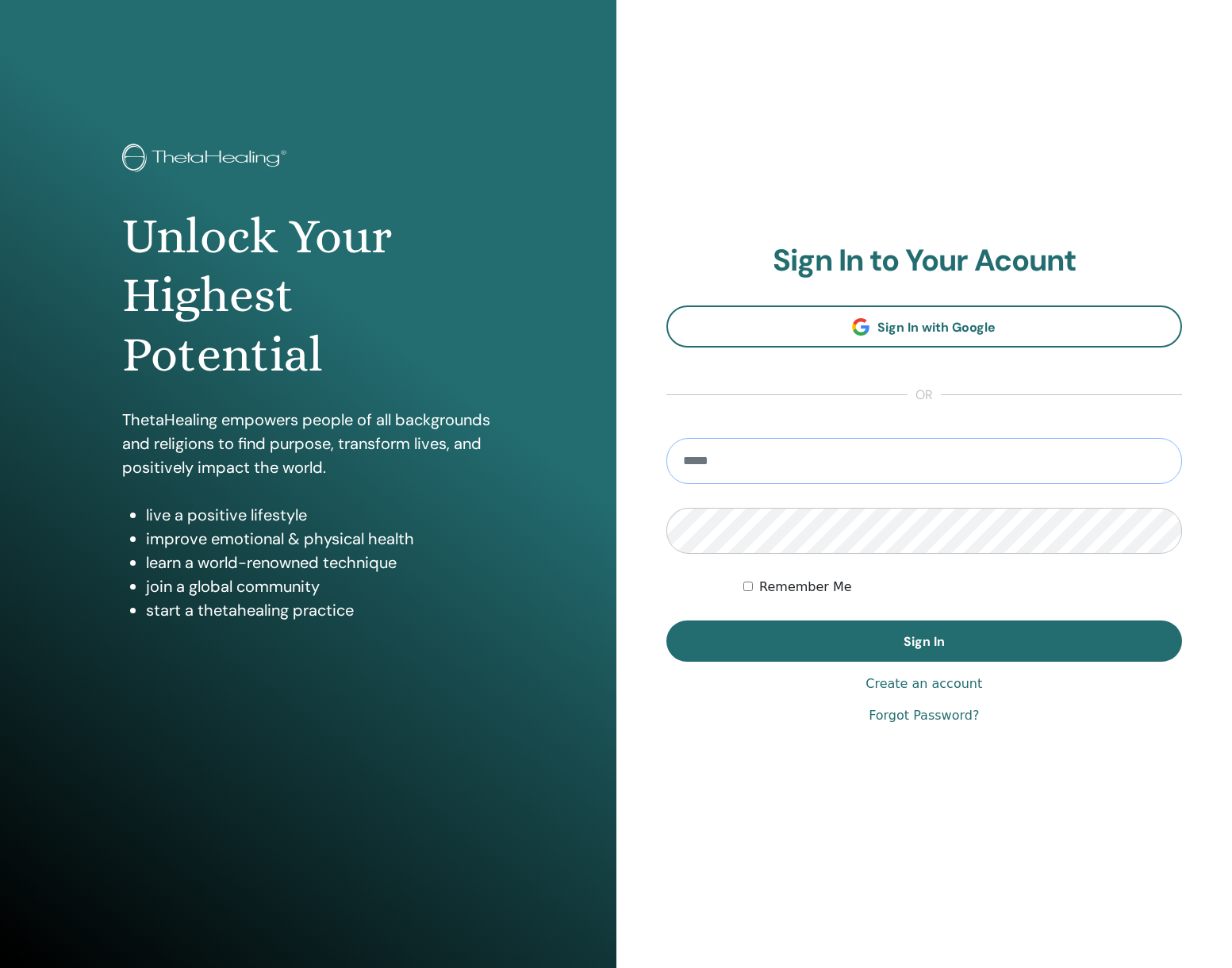
type input "**********"
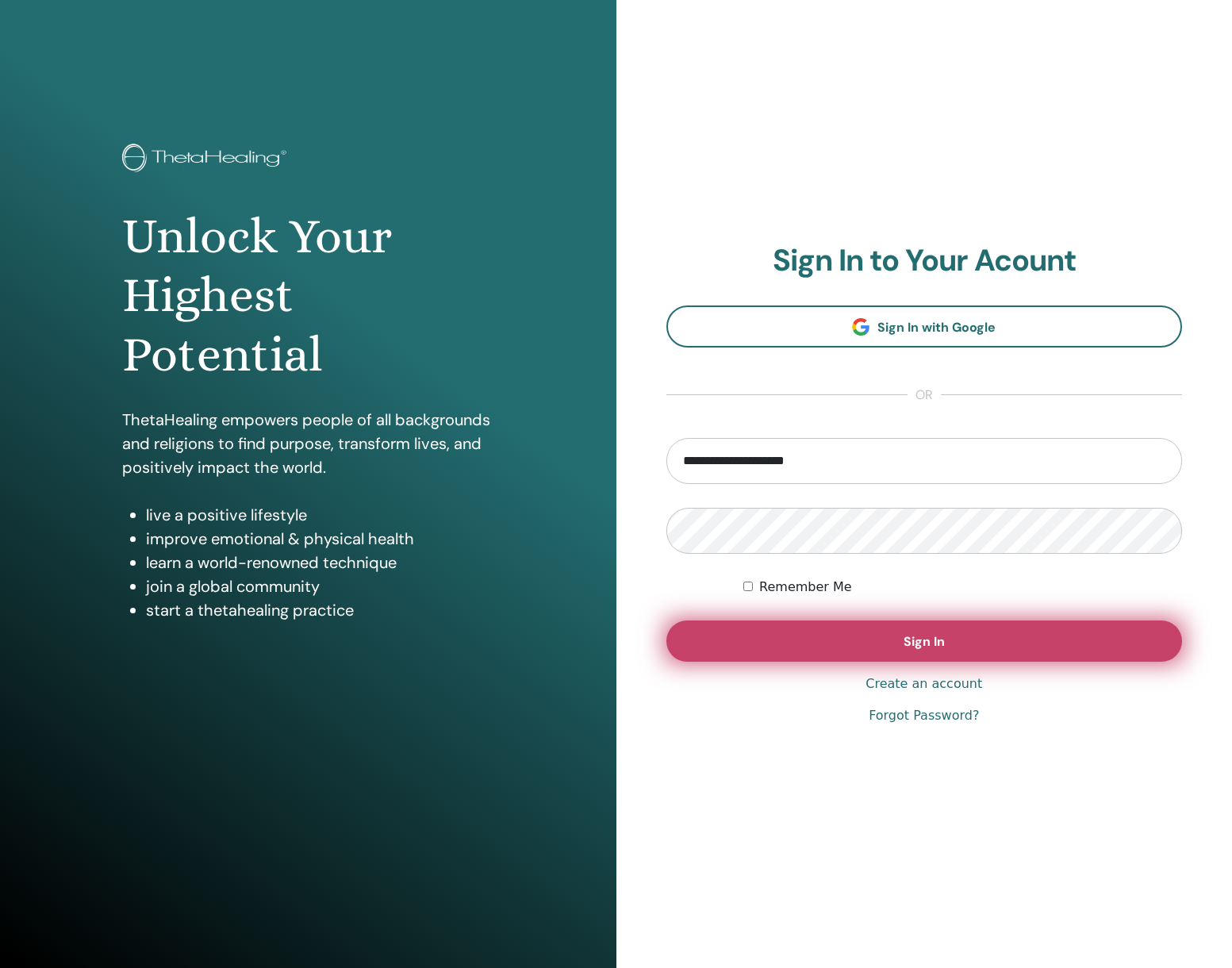
click at [830, 653] on button "Sign In" at bounding box center [925, 640] width 516 height 41
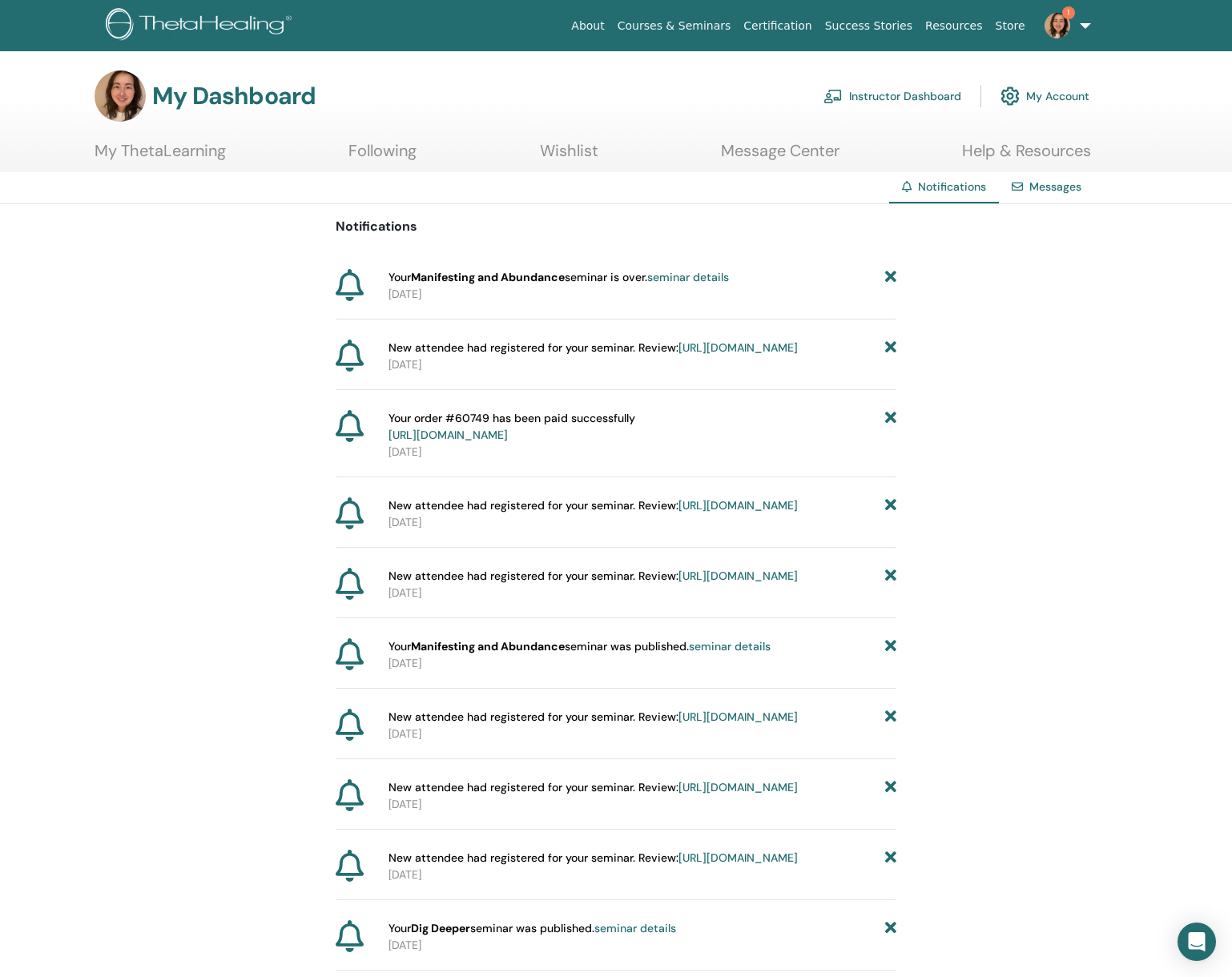
click at [709, 281] on link "seminar details" at bounding box center [688, 277] width 82 height 14
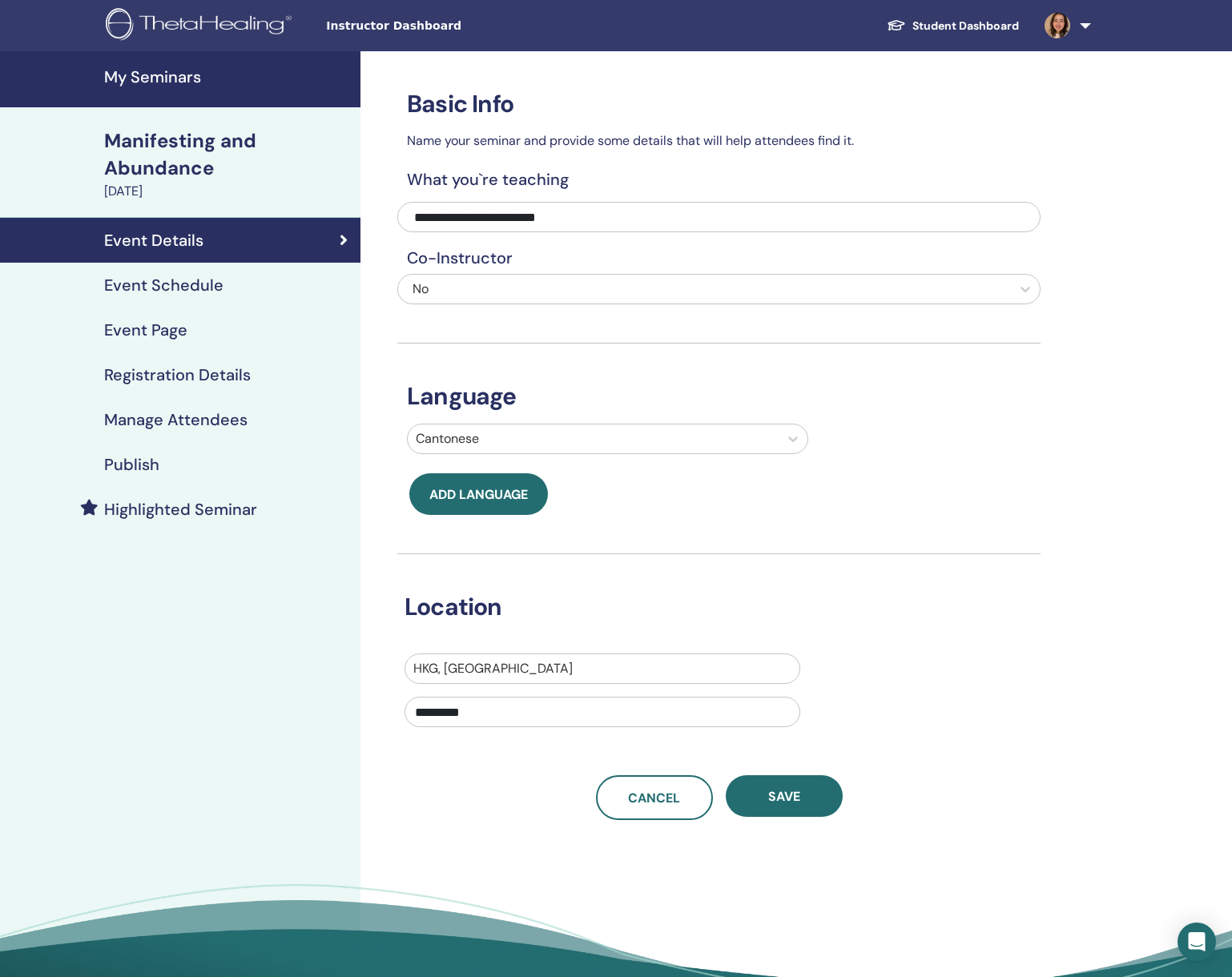
click at [286, 285] on div "Event Schedule" at bounding box center [180, 285] width 335 height 20
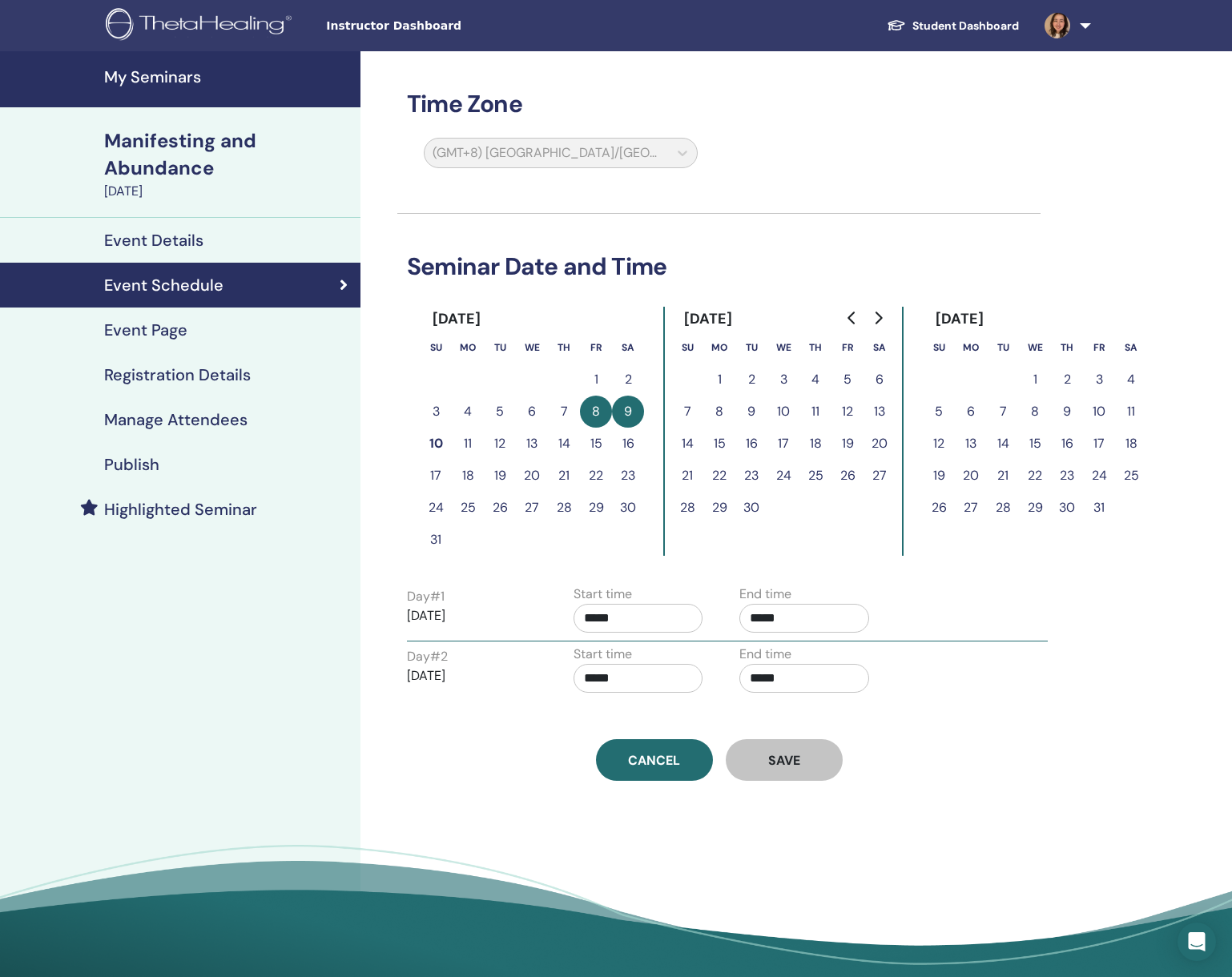
click at [248, 326] on div "Event Page" at bounding box center [180, 330] width 335 height 20
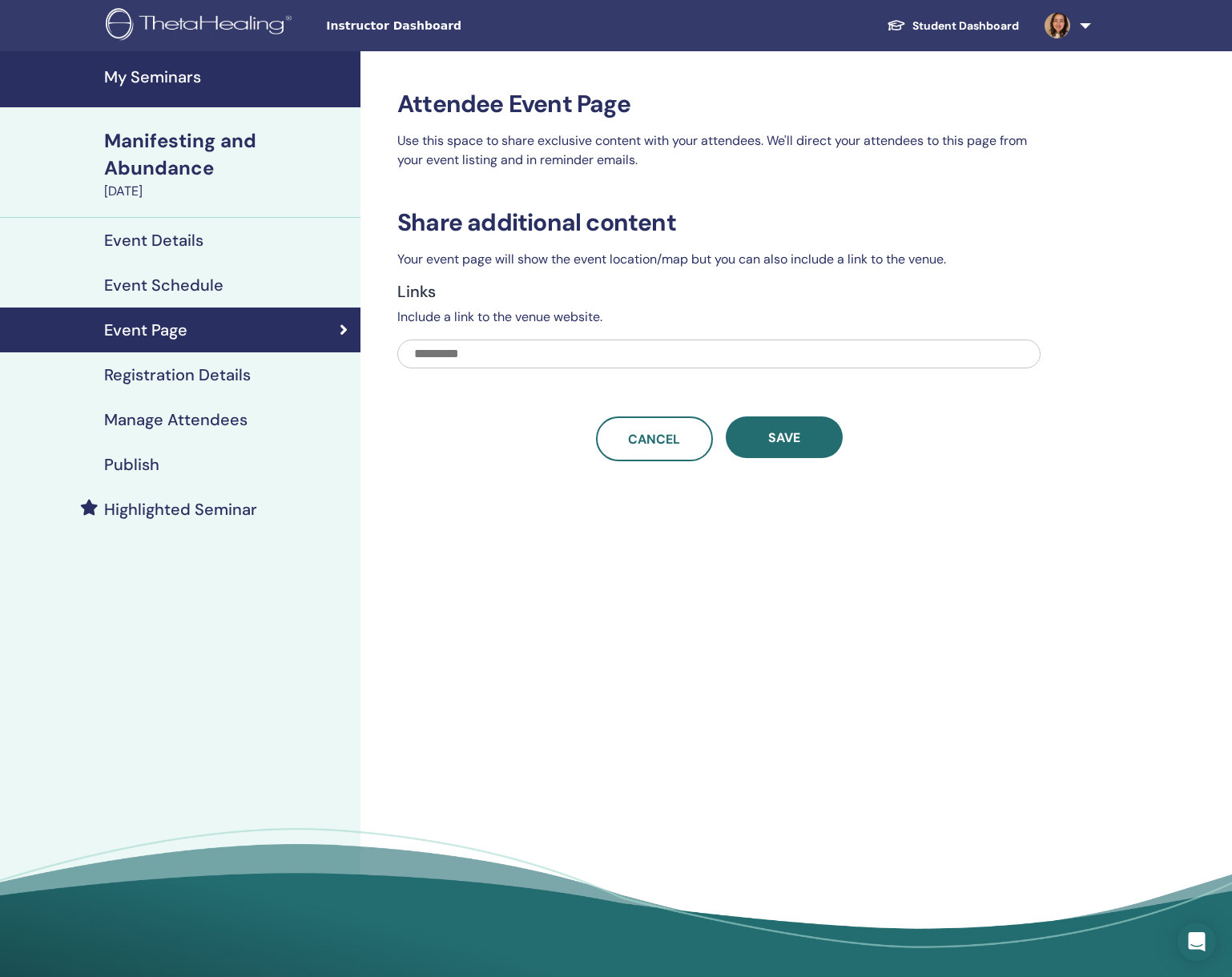
click at [245, 372] on h4 "Registration Details" at bounding box center [177, 375] width 146 height 20
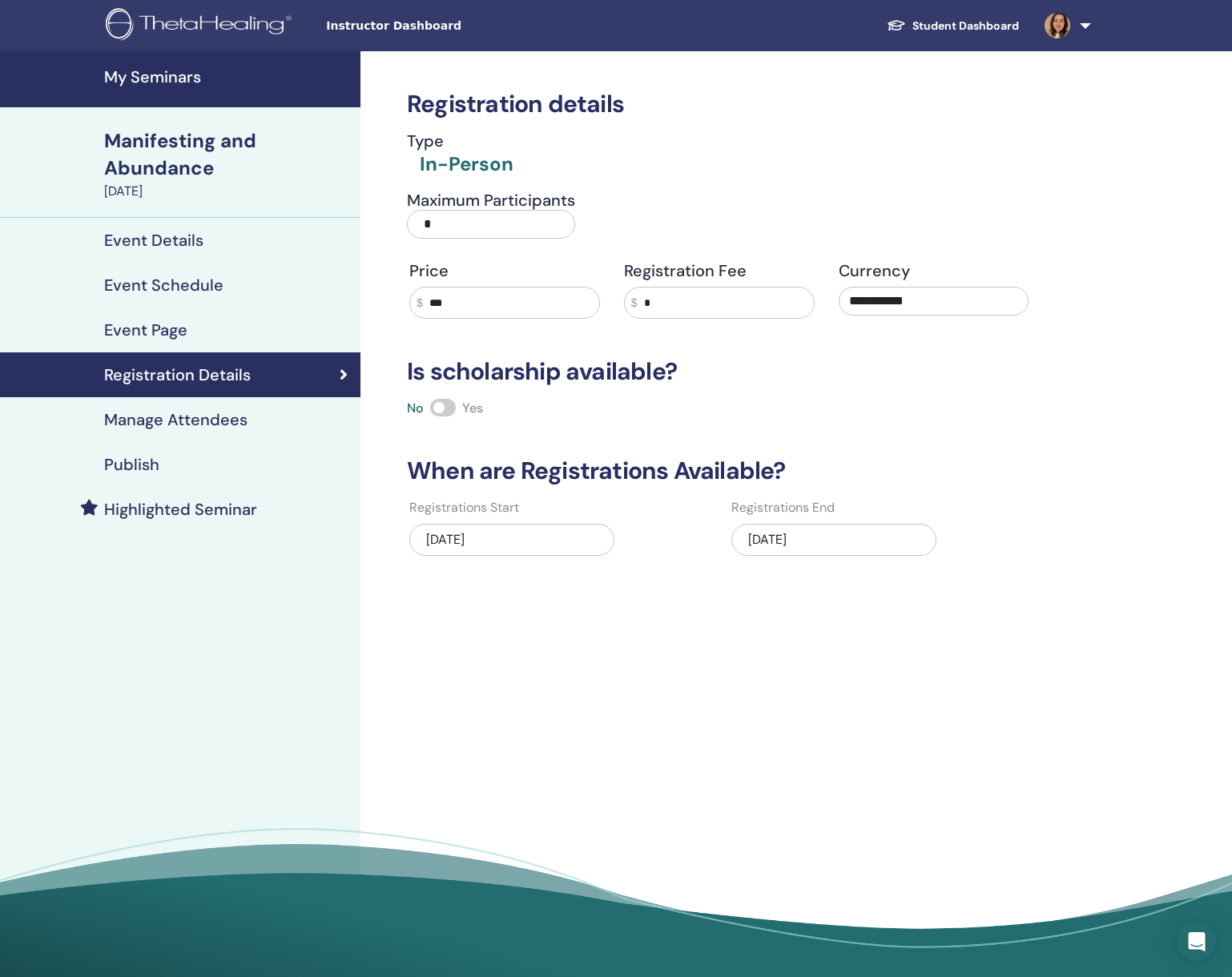
click at [247, 403] on link "Manage Attendees" at bounding box center [180, 419] width 360 height 45
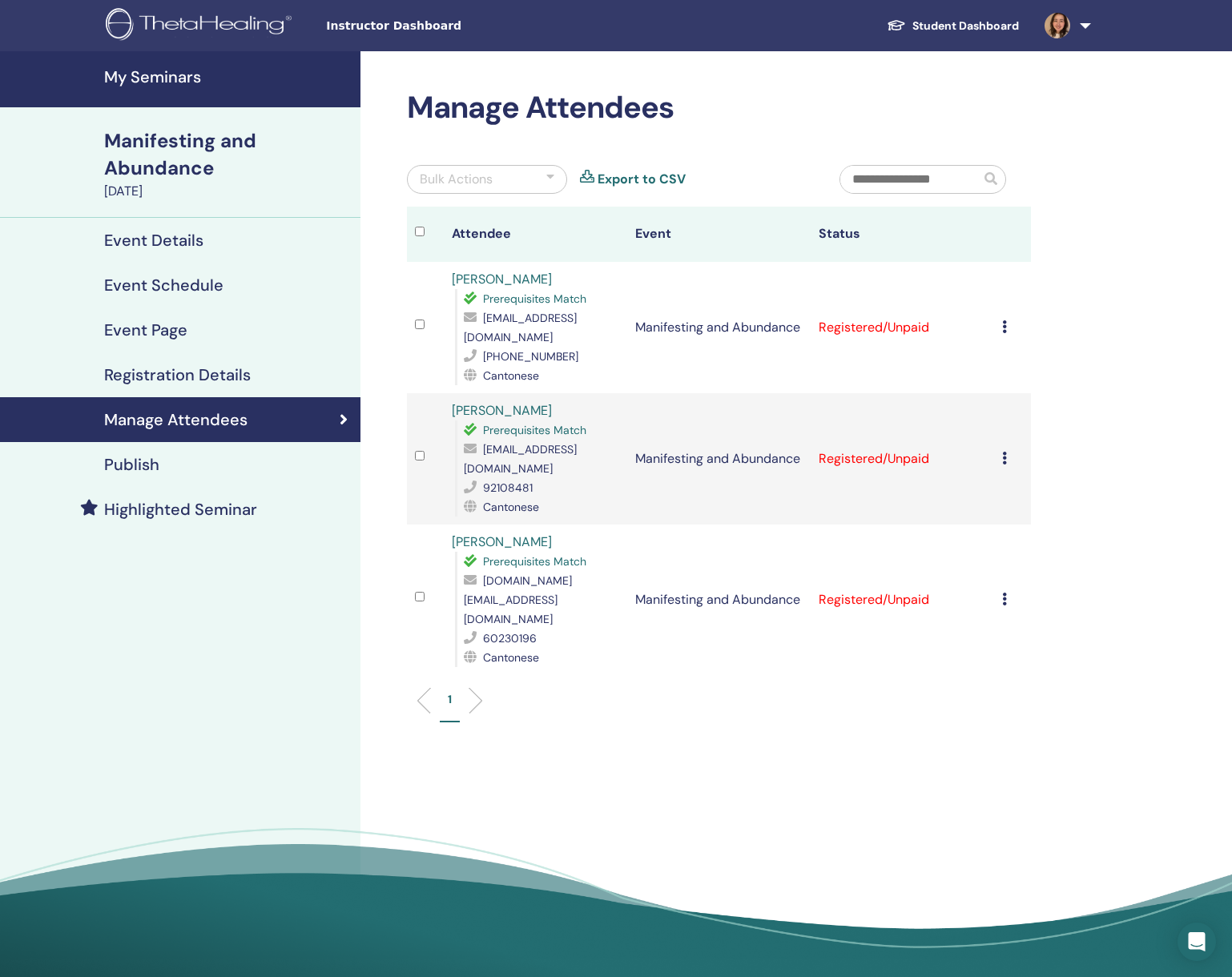
click at [1006, 320] on icon at bounding box center [1004, 326] width 4 height 12
click at [1006, 452] on p "Complete and Certify" at bounding box center [1020, 453] width 127 height 20
click at [1003, 451] on icon at bounding box center [1004, 457] width 4 height 12
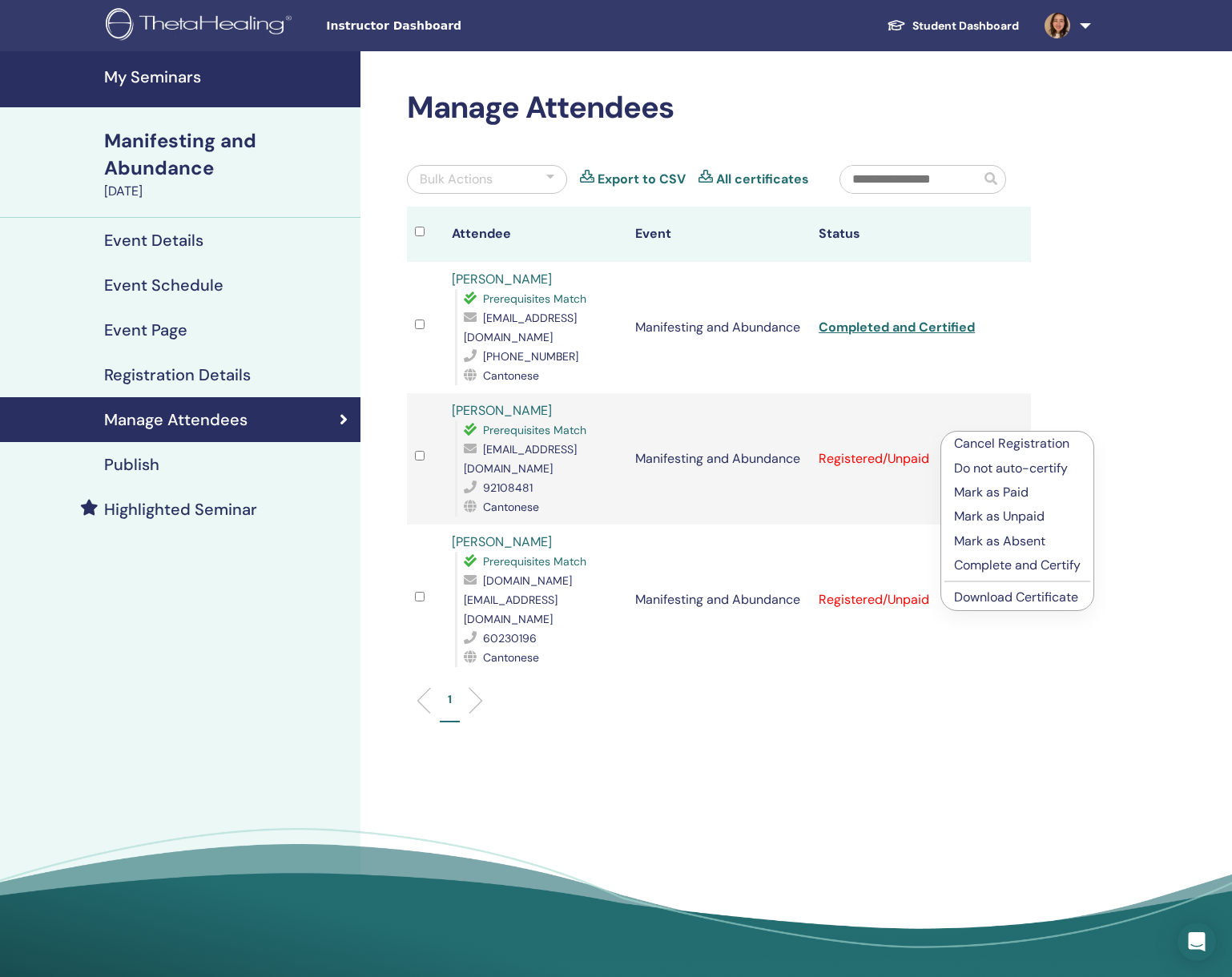
click at [1001, 567] on p "Complete and Certify" at bounding box center [1017, 566] width 127 height 20
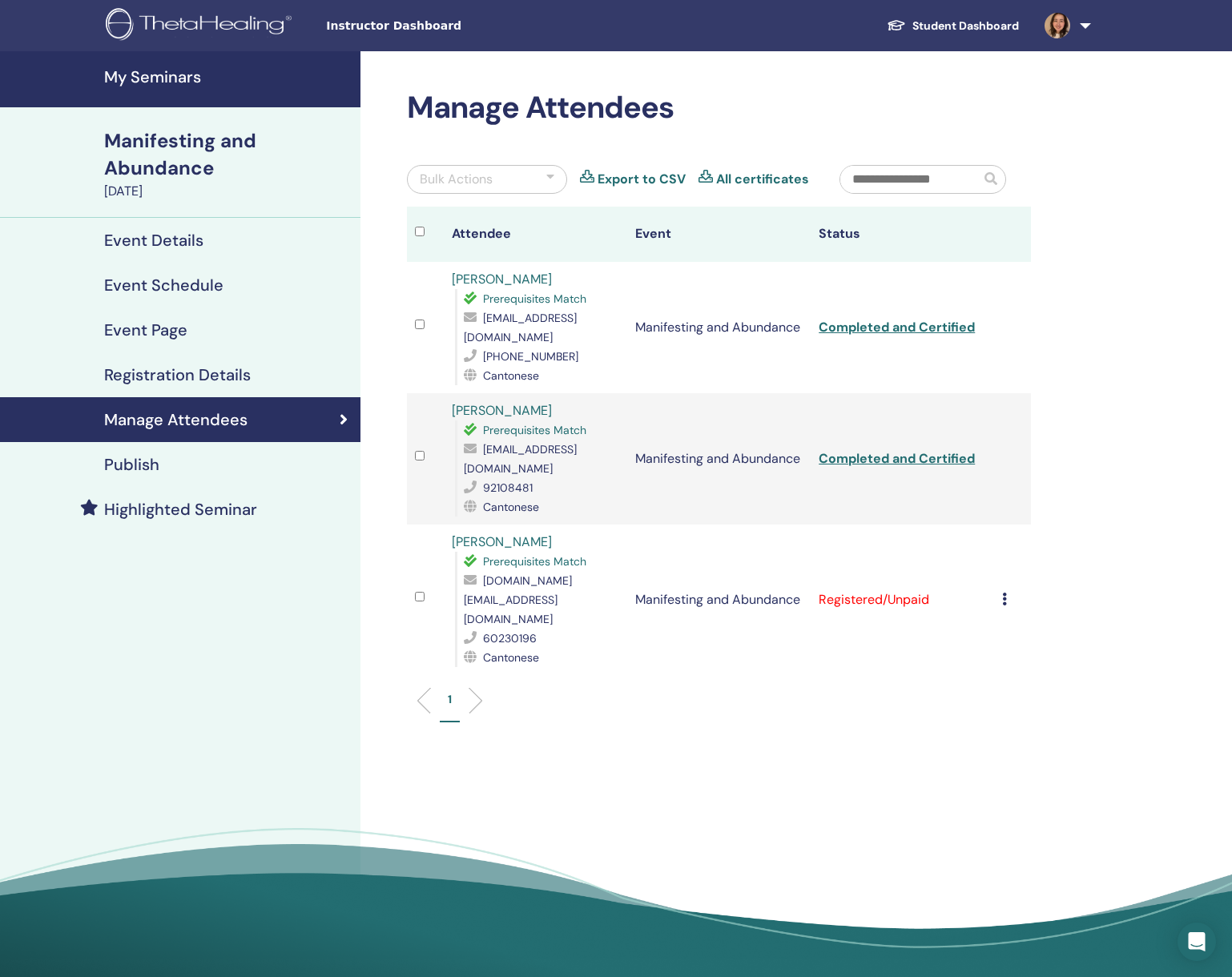
click at [1007, 592] on icon at bounding box center [1004, 598] width 4 height 12
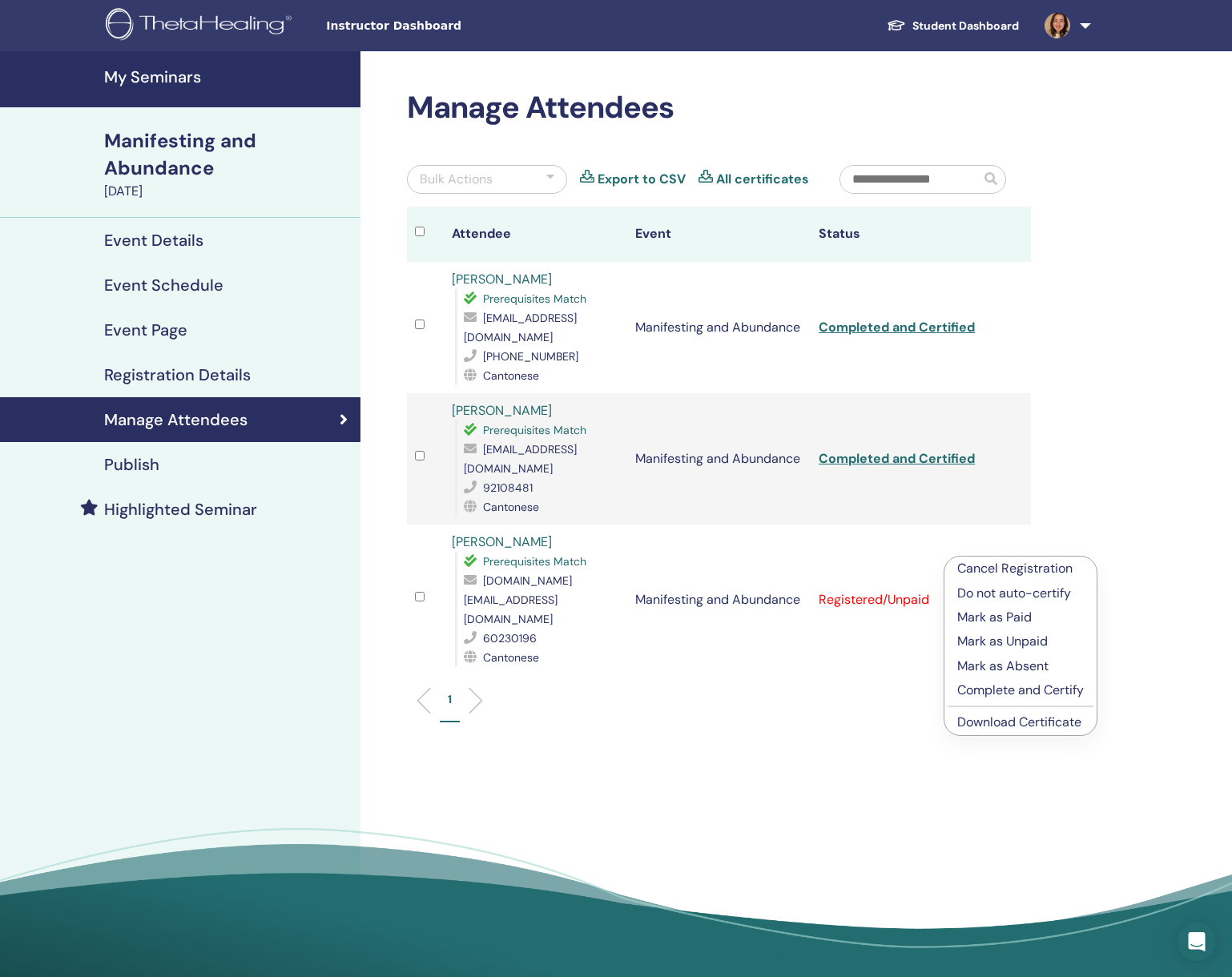
click at [1029, 686] on p "Complete and Certify" at bounding box center [1020, 691] width 127 height 20
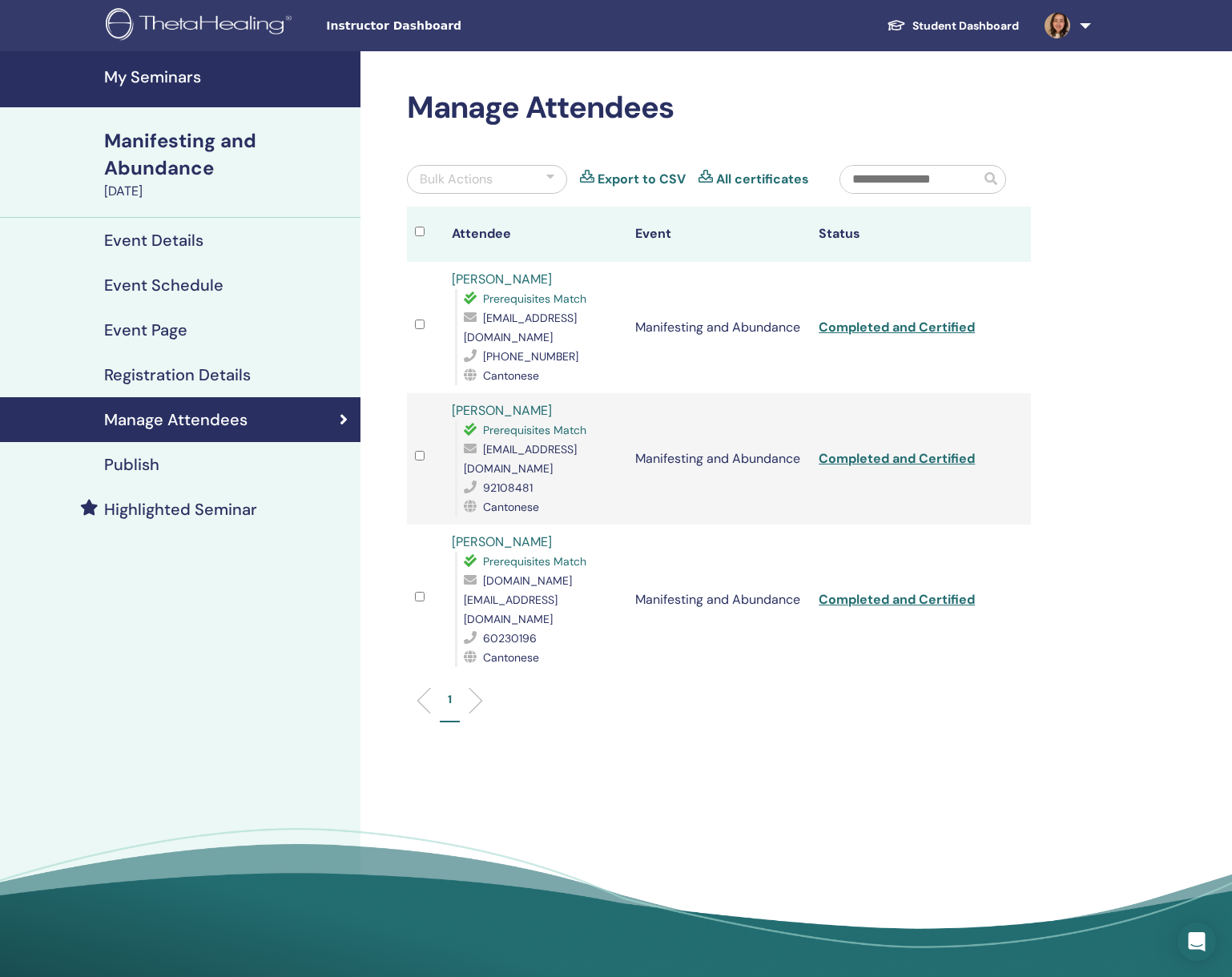
click at [213, 12] on img at bounding box center [201, 26] width 192 height 36
